Goal: Transaction & Acquisition: Download file/media

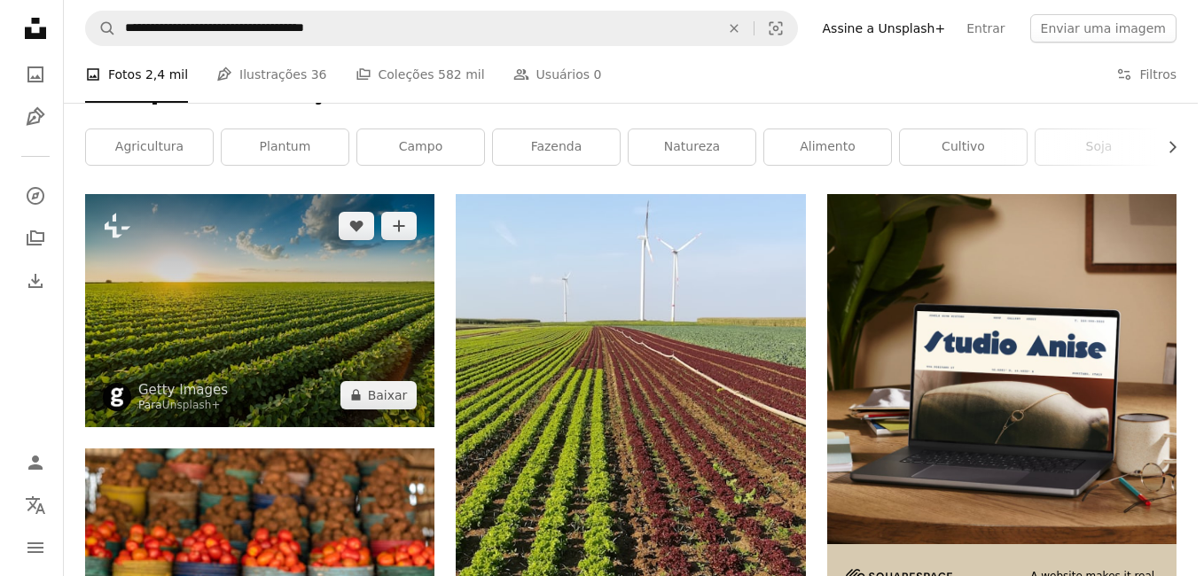
scroll to position [248, 0]
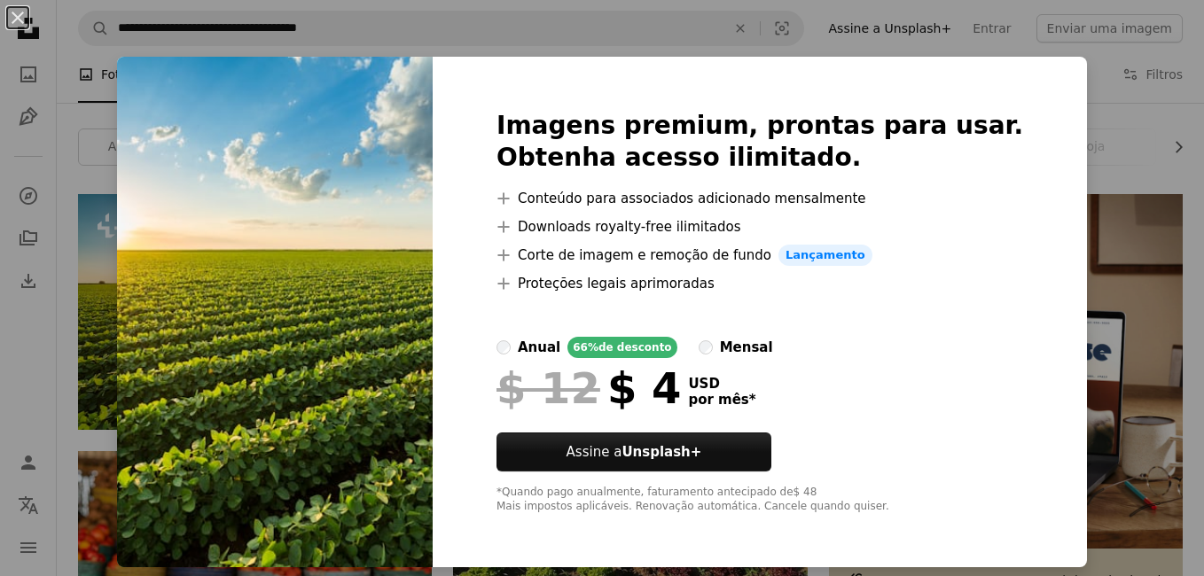
click at [1037, 333] on div "An X shape Imagens premium, prontas para usar. Obtenha acesso ilimitado. A plus…" at bounding box center [602, 288] width 1204 height 576
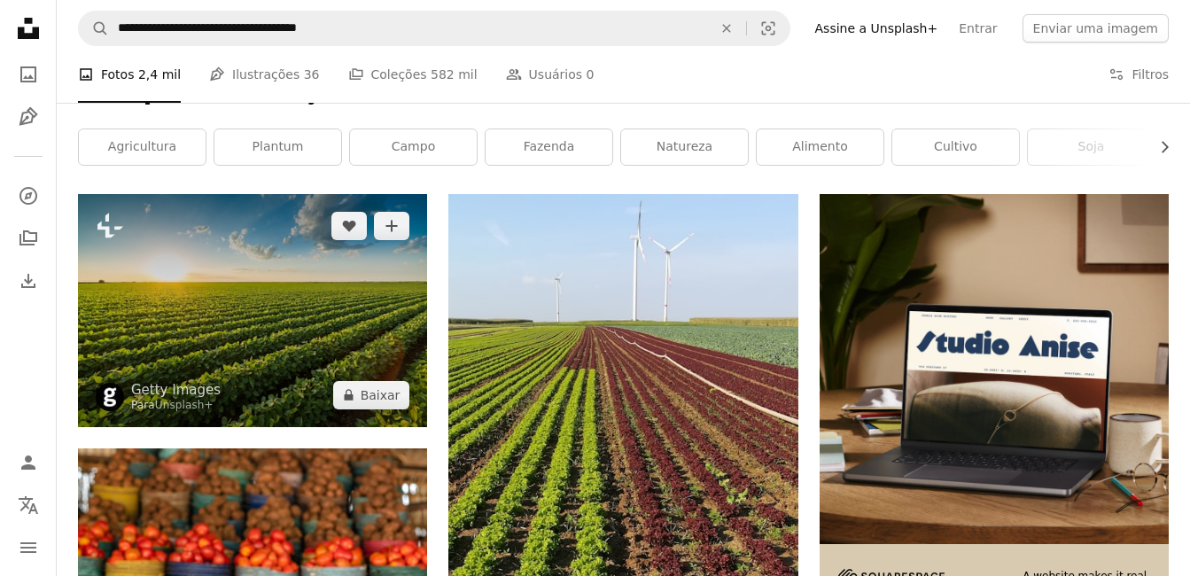
click at [262, 313] on img at bounding box center [252, 310] width 349 height 233
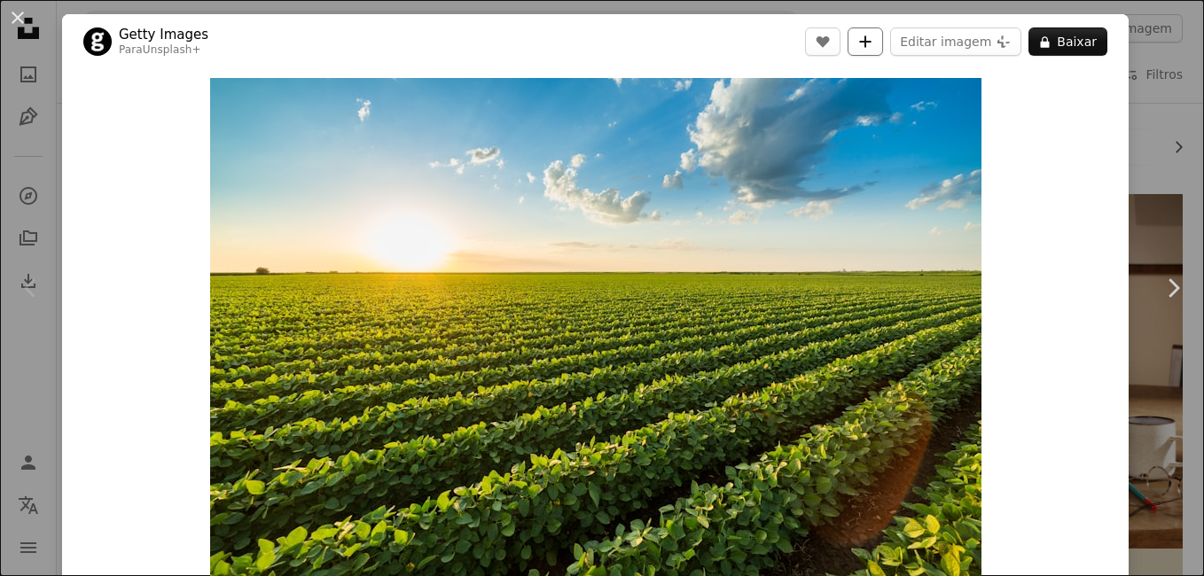
click at [883, 36] on button "A plus sign" at bounding box center [864, 41] width 35 height 28
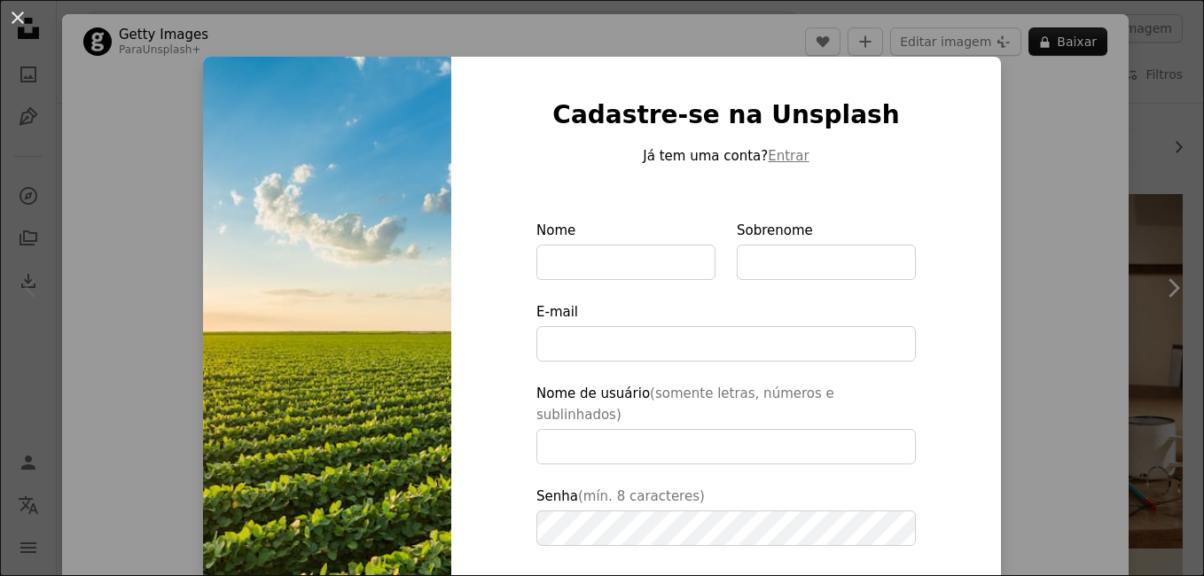
click at [340, 369] on img at bounding box center [327, 421] width 248 height 728
drag, startPoint x: 1197, startPoint y: 151, endPoint x: 1186, endPoint y: 222, distance: 71.8
click at [989, 14] on div "An X shape Cadastre-se na Unsplash Já tem uma conta? Entrar Nome Sobrenome E-ma…" at bounding box center [602, 288] width 1204 height 576
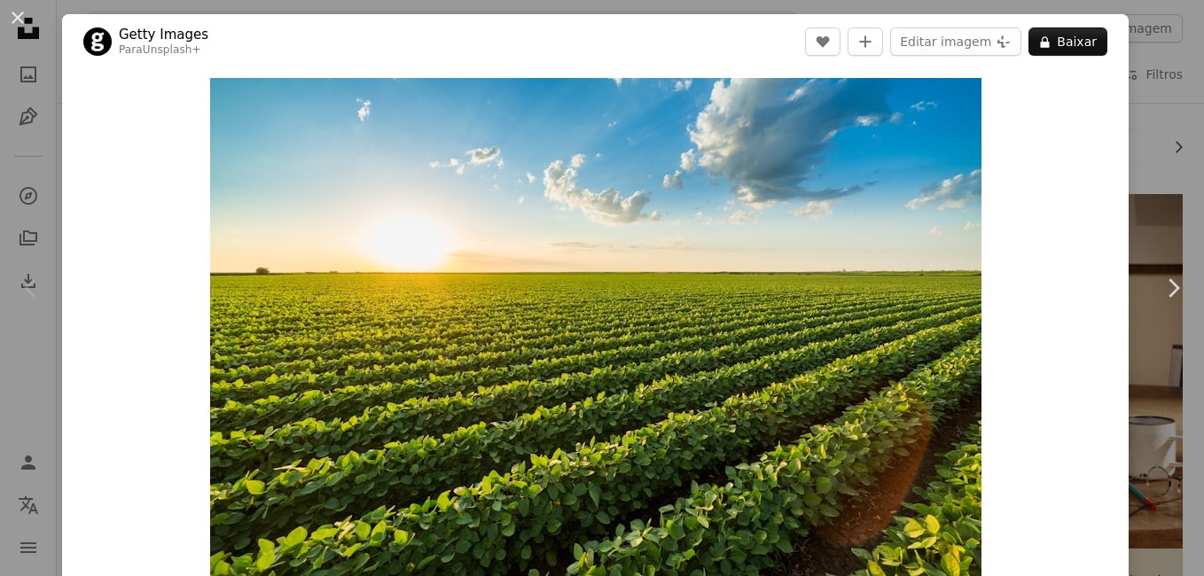
click at [1005, 89] on div "Zoom in" at bounding box center [595, 335] width 1066 height 532
click at [1052, 32] on button "A lock Baixar" at bounding box center [1067, 41] width 79 height 28
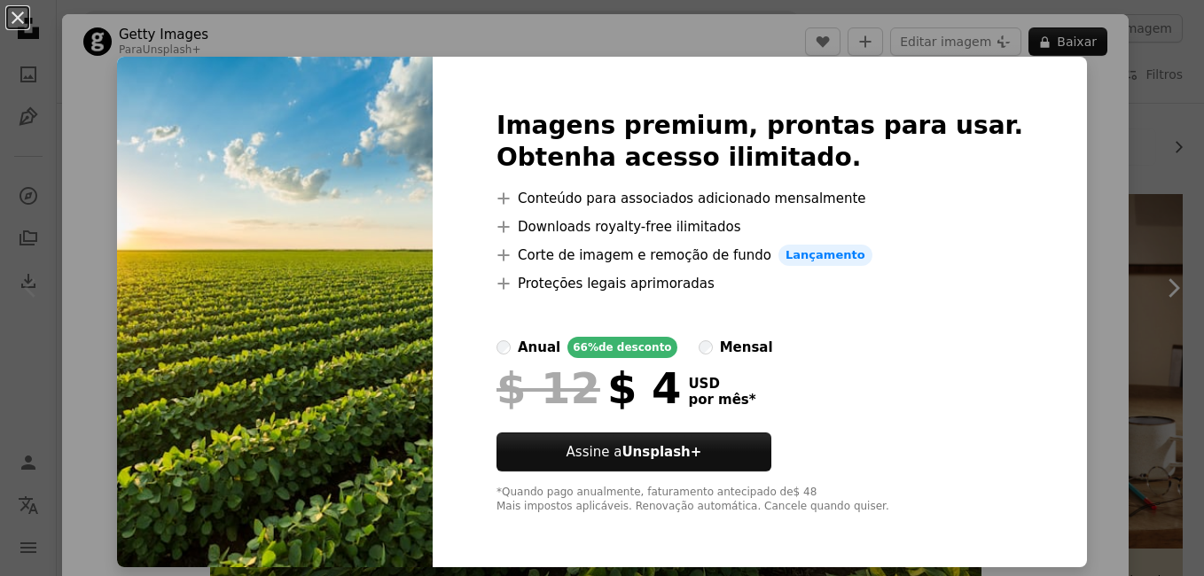
click at [531, 316] on div "Imagens premium, prontas para usar. Obtenha acesso ilimitado. A plus sign Conte…" at bounding box center [760, 312] width 654 height 511
click at [384, 359] on img at bounding box center [275, 312] width 316 height 511
click at [1041, 113] on div "An X shape Imagens premium, prontas para usar. Obtenha acesso ilimitado. A plus…" at bounding box center [602, 288] width 1204 height 576
